Goal: Task Accomplishment & Management: Use online tool/utility

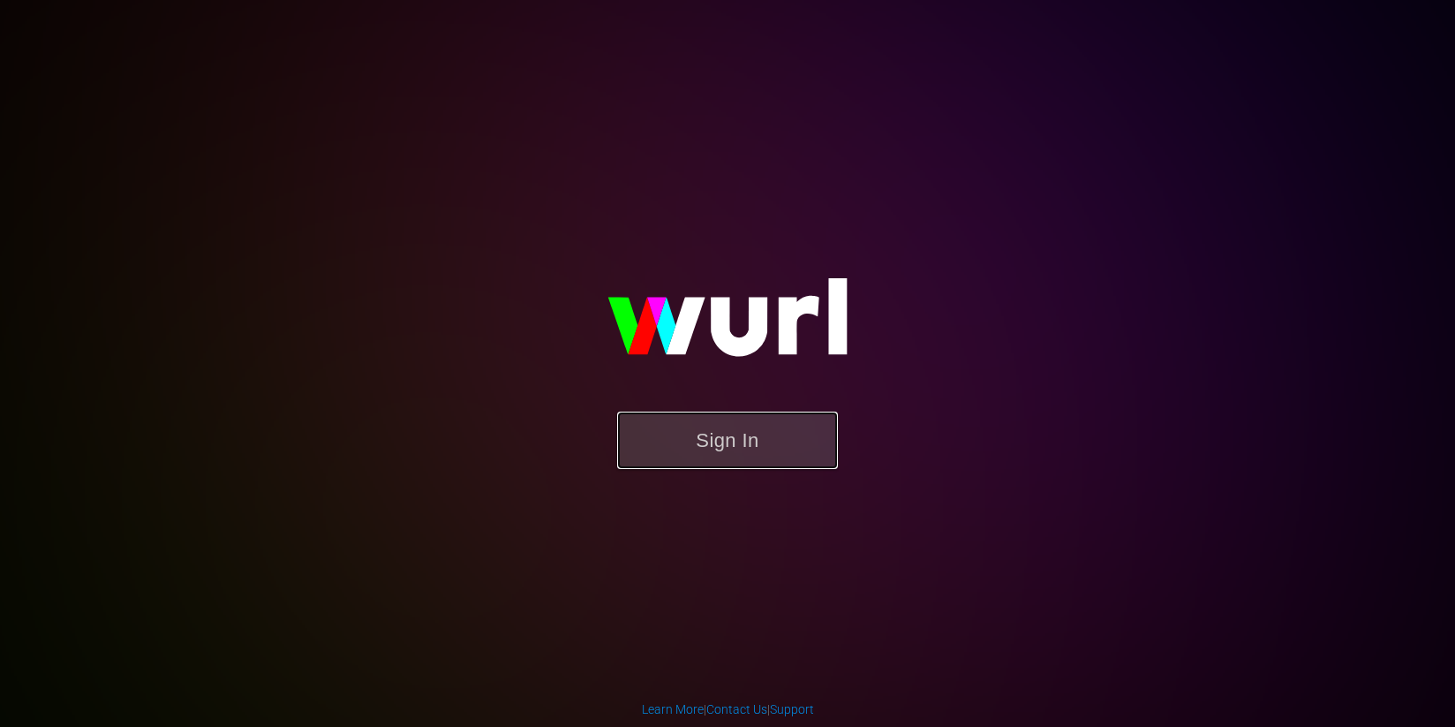
click at [760, 446] on button "Sign In" at bounding box center [727, 439] width 221 height 57
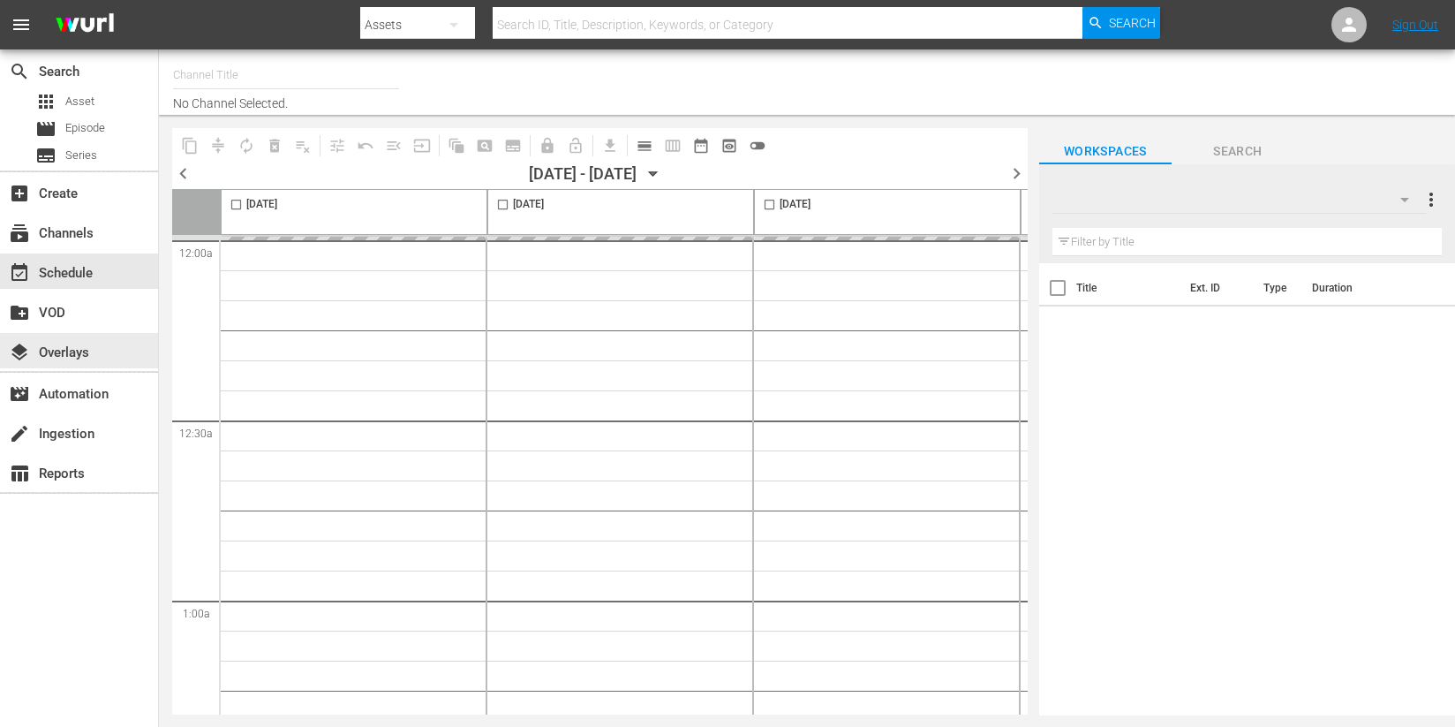
type input "Historian (1908)"
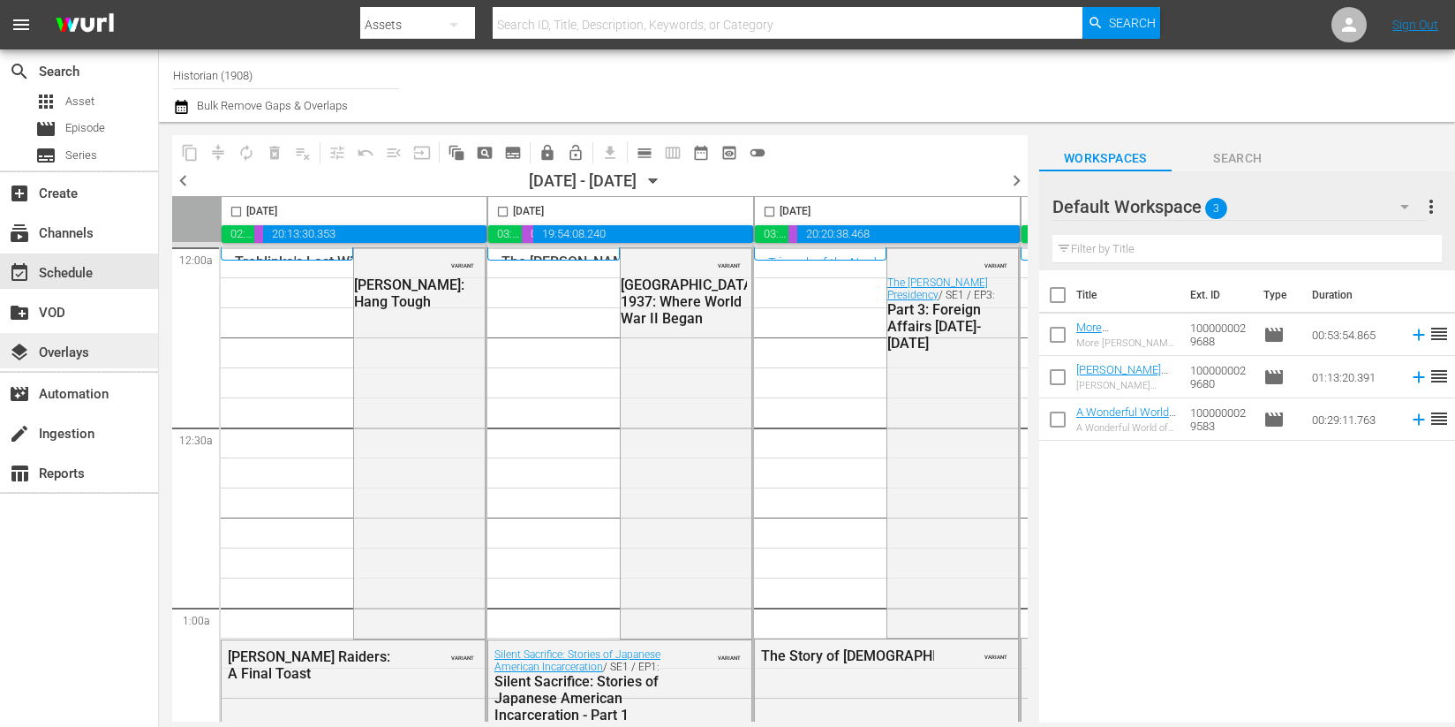
click at [73, 358] on div "layers Overlays" at bounding box center [49, 350] width 99 height 16
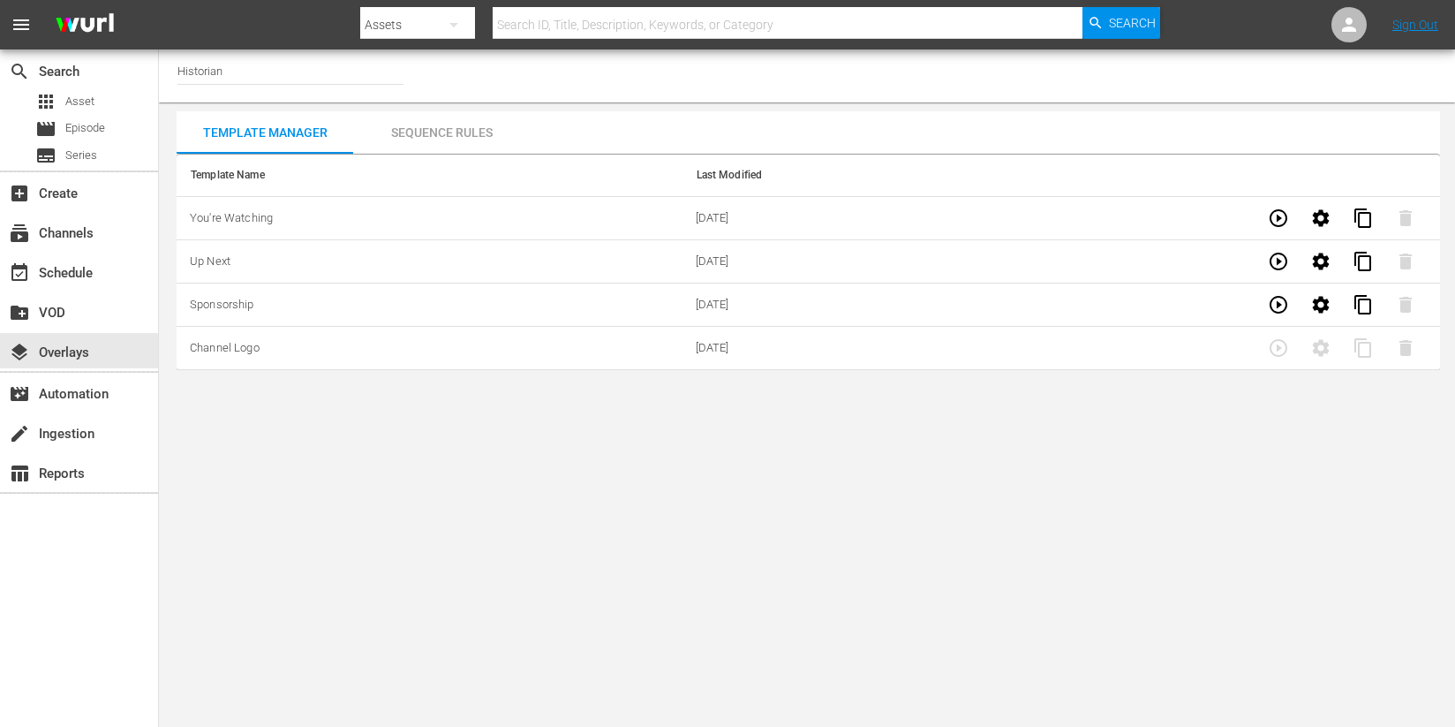
click at [449, 132] on div "Sequence Rules" at bounding box center [441, 132] width 177 height 42
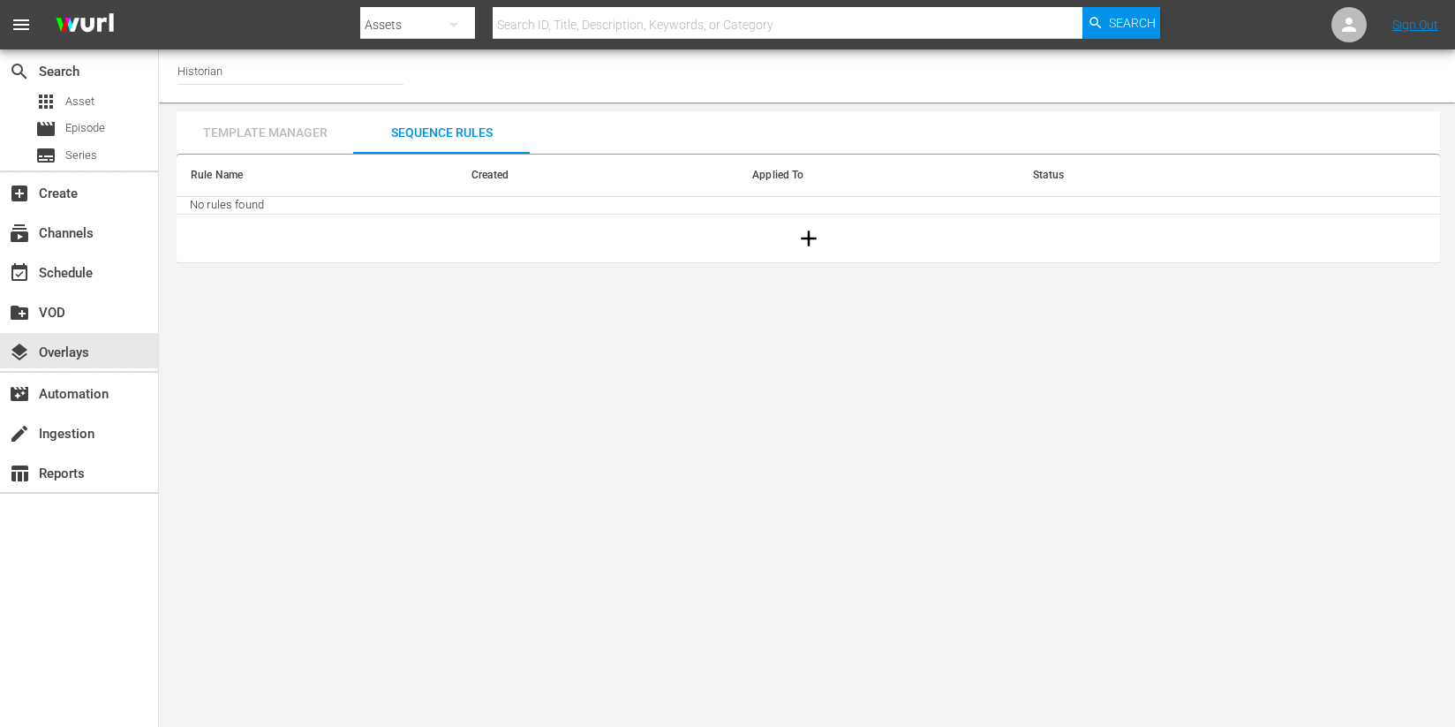
click at [285, 120] on div "Template Manager" at bounding box center [265, 132] width 177 height 42
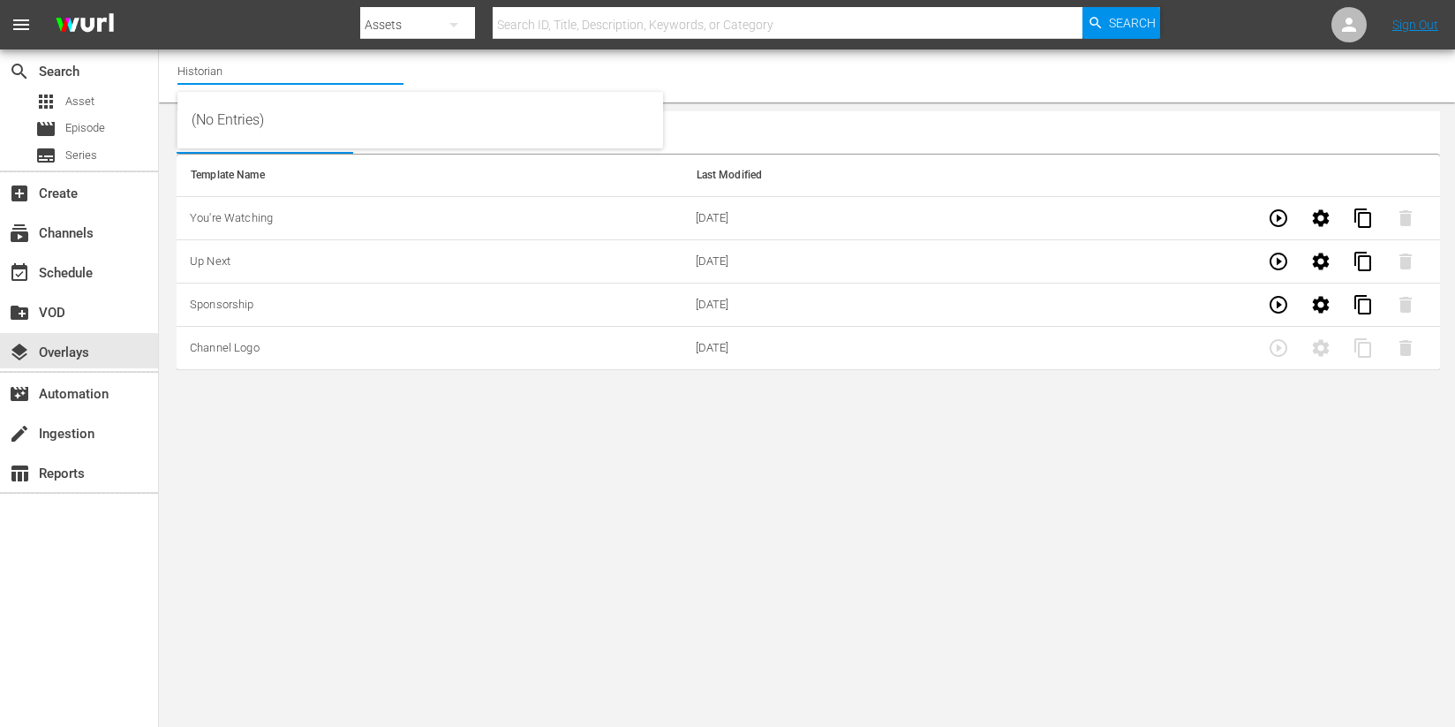
click at [228, 81] on input "Historian" at bounding box center [290, 70] width 226 height 42
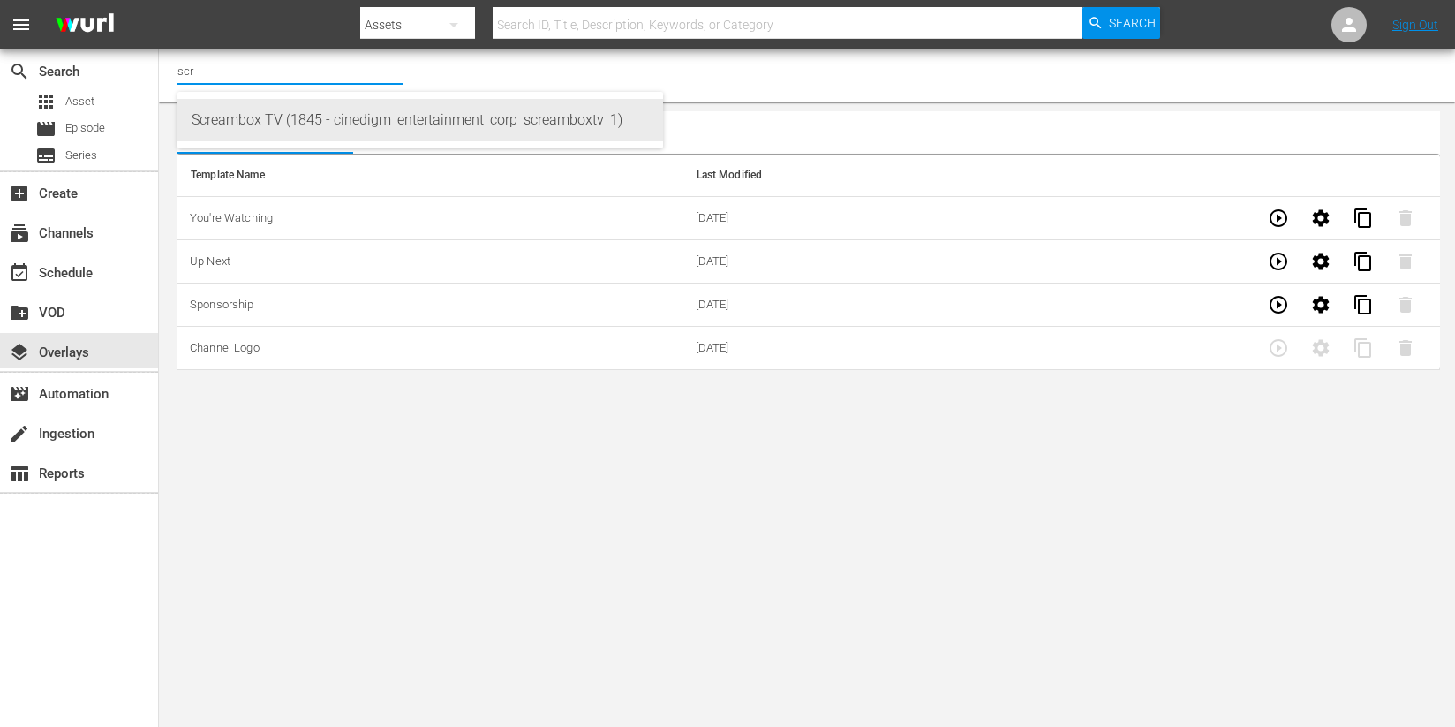
click at [245, 120] on div "Screambox TV (1845 - cinedigm_entertainment_corp_screamboxtv_1)" at bounding box center [420, 120] width 457 height 42
type input "Screambox TV (1845 - cinedigm_entertainment_corp_screamboxtv_1)"
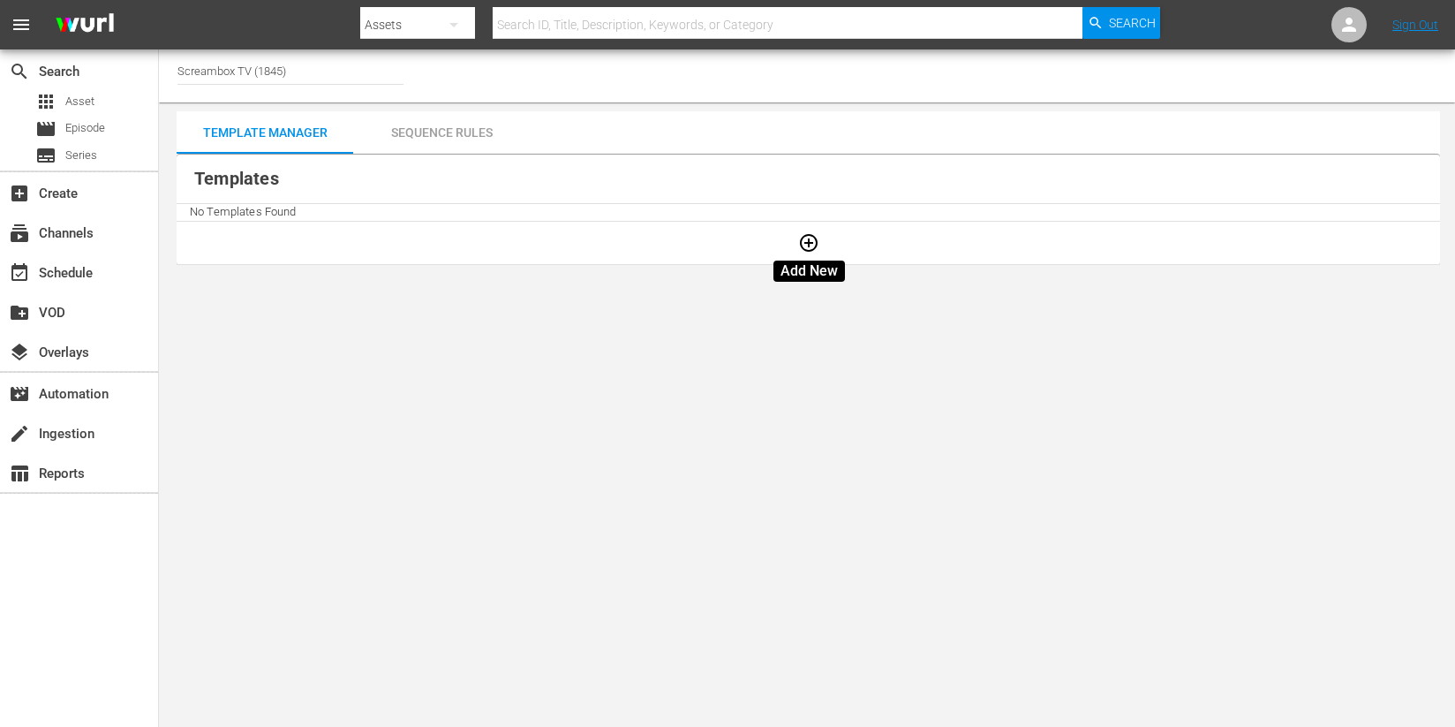
click at [810, 249] on icon "button" at bounding box center [808, 242] width 21 height 21
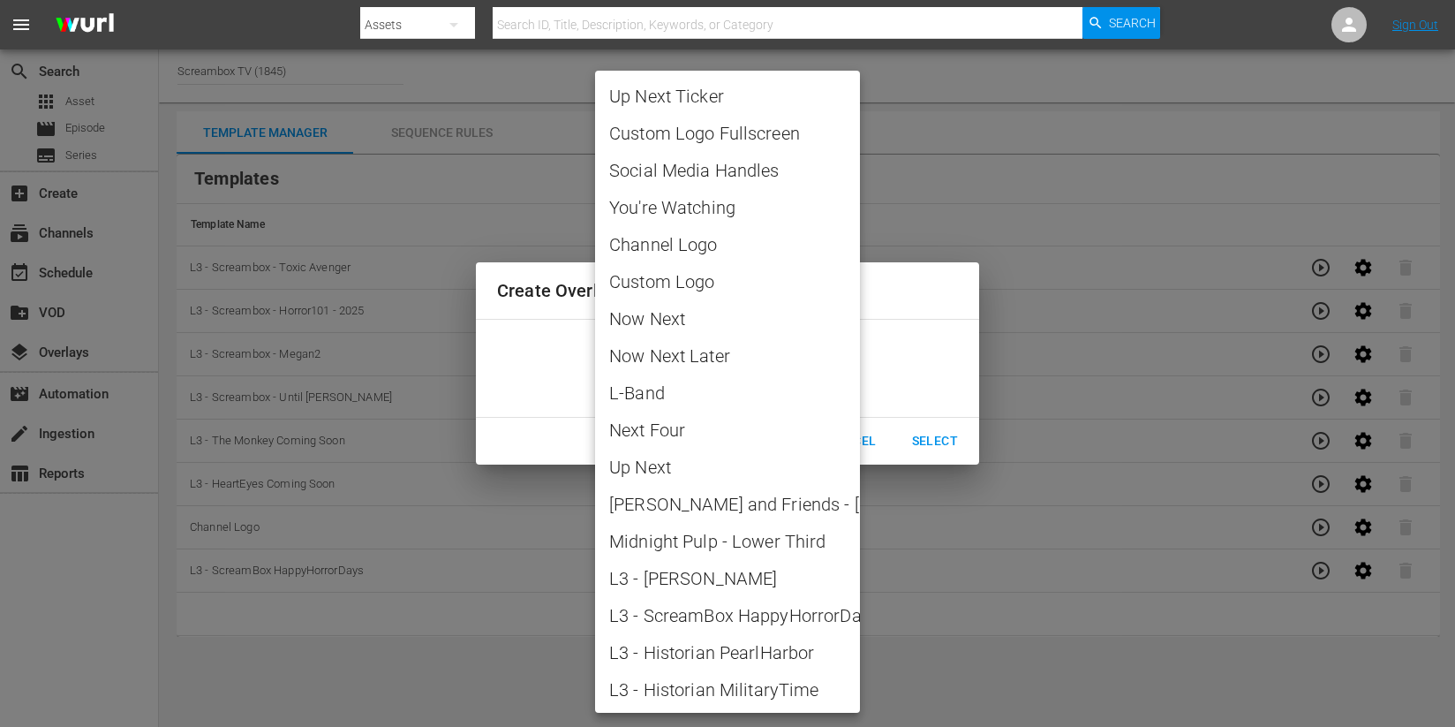
click at [747, 375] on body "menu Search By Assets Search ID, Title, Description, Keywords, or Category Sear…" at bounding box center [727, 363] width 1455 height 727
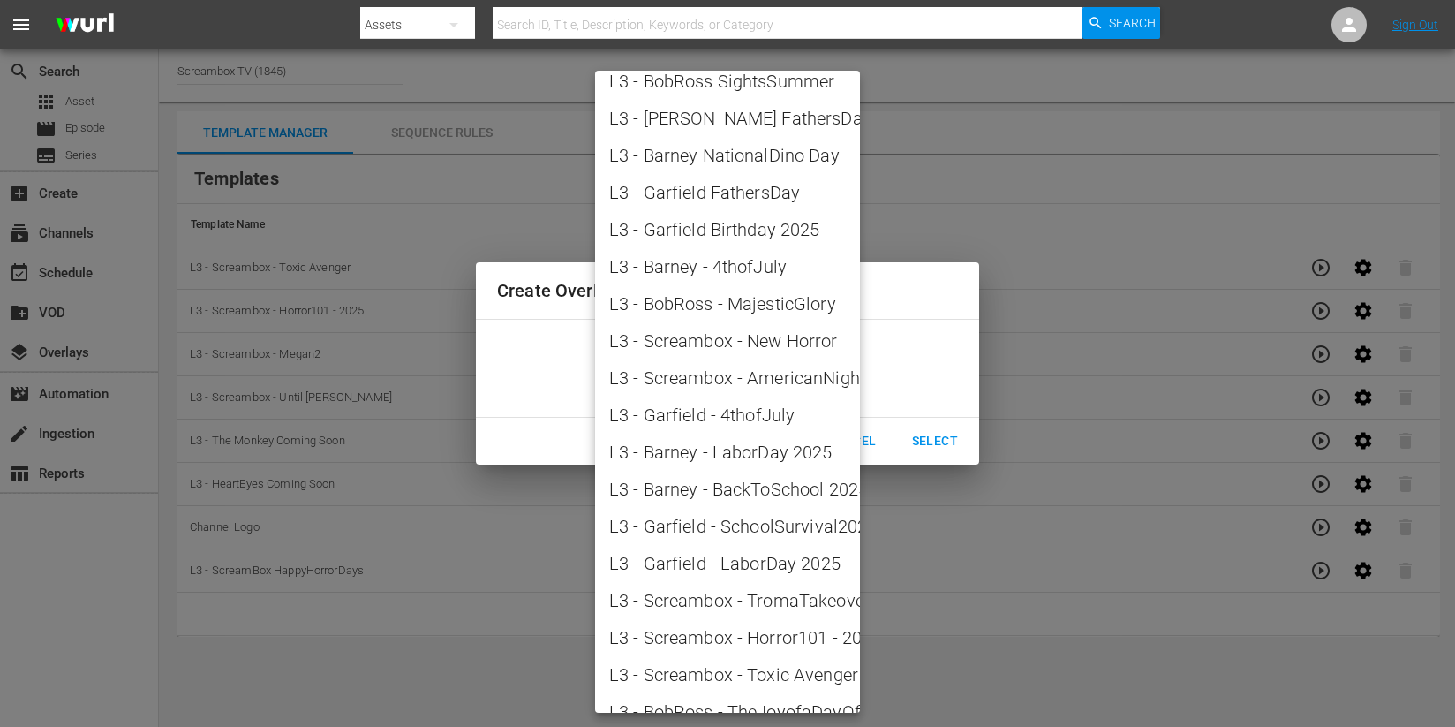
scroll to position [1820, 0]
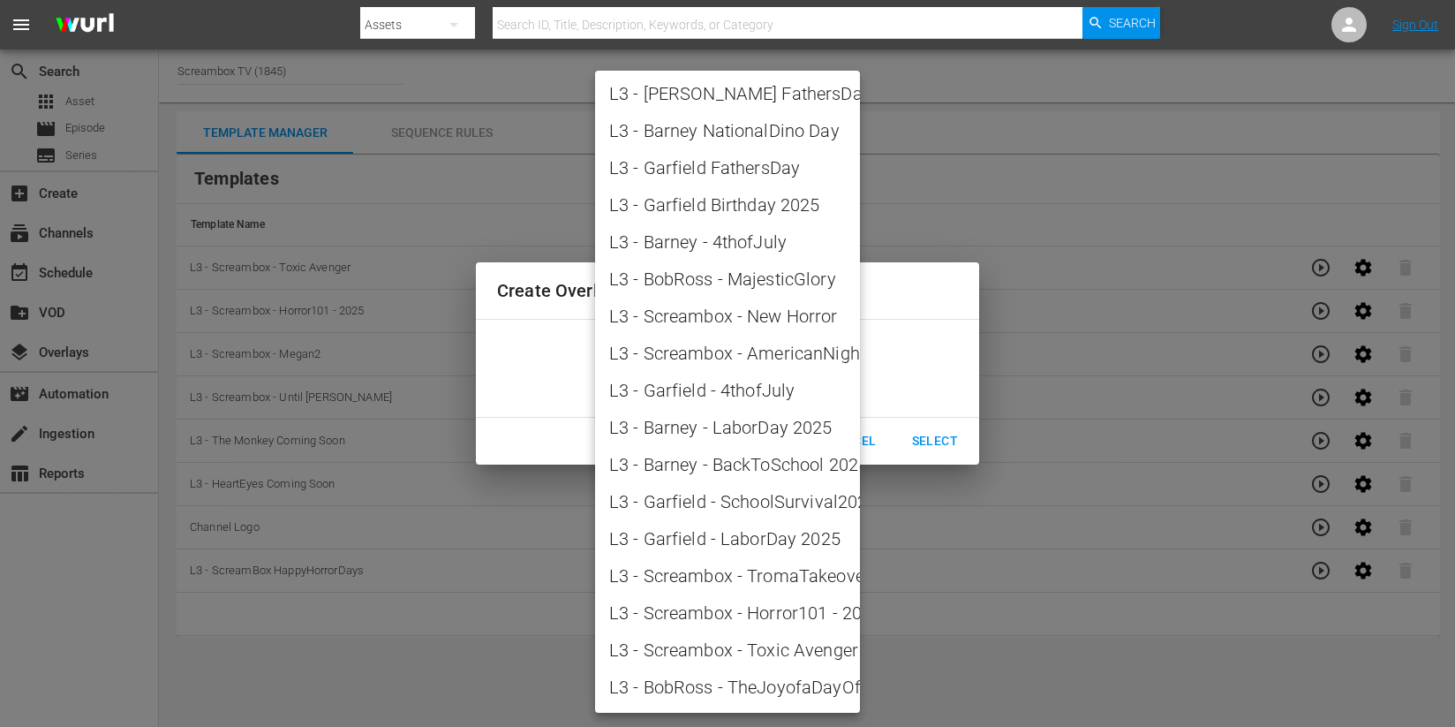
click at [958, 689] on div at bounding box center [727, 363] width 1455 height 727
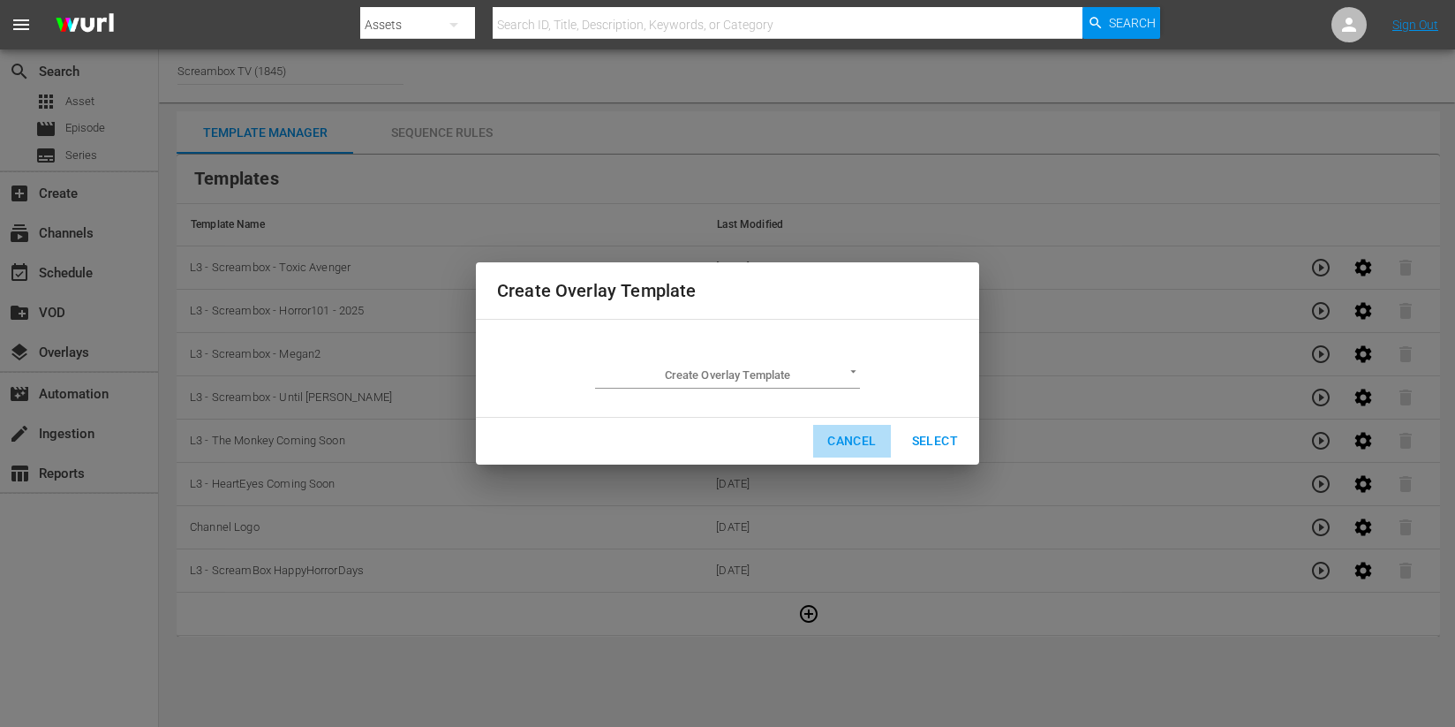
click at [848, 435] on span "Cancel" at bounding box center [851, 441] width 49 height 22
